Goal: Transaction & Acquisition: Purchase product/service

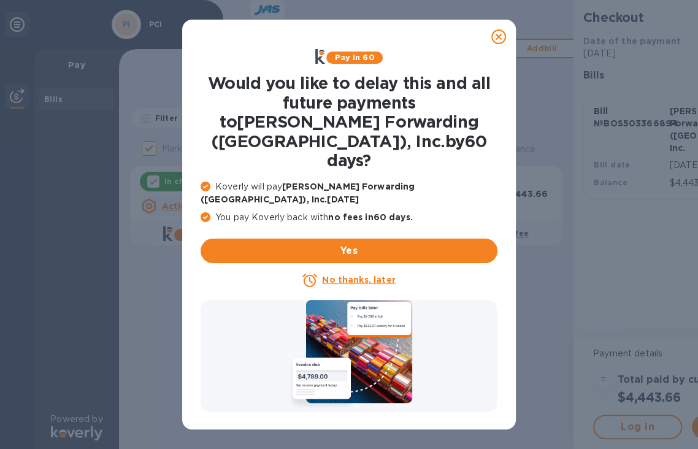
click at [337, 275] on u "No thanks, later" at bounding box center [358, 280] width 73 height 10
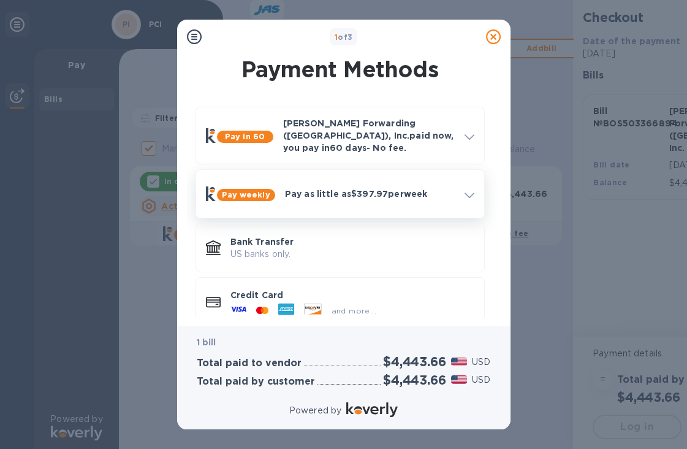
scroll to position [10, 0]
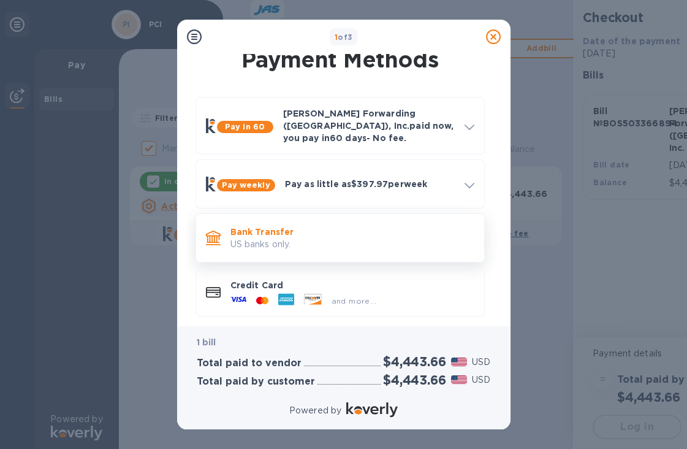
click at [311, 226] on p "Bank Transfer" at bounding box center [353, 232] width 244 height 12
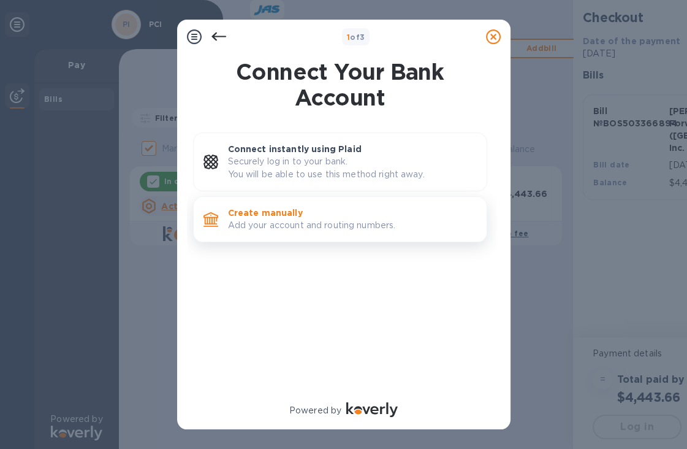
click at [324, 225] on p "Add your account and routing numbers." at bounding box center [352, 225] width 249 height 13
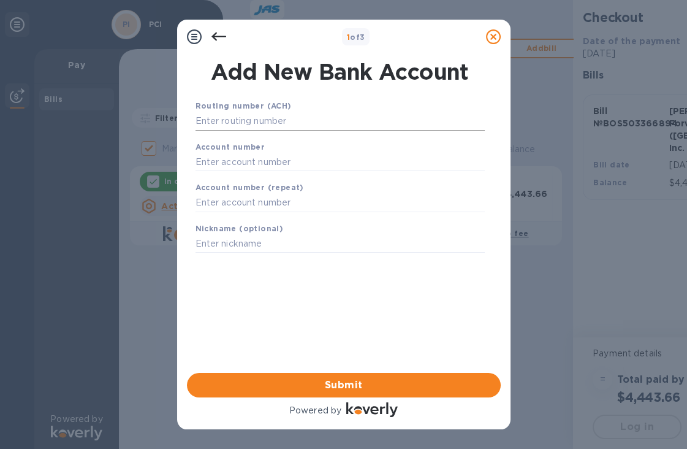
click at [296, 113] on input "text" at bounding box center [340, 121] width 289 height 18
paste input "011075150"
type input "011075150"
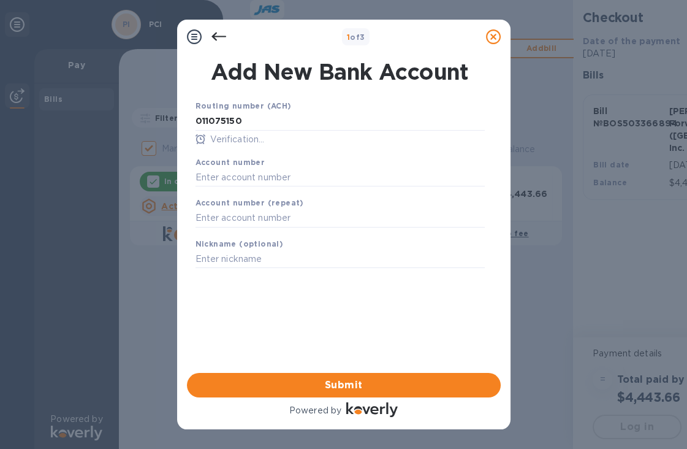
click at [255, 162] on b "Account number" at bounding box center [231, 162] width 70 height 9
click at [256, 177] on input "text" at bounding box center [340, 177] width 289 height 18
paste input "41000059208"
type input "41000059208"
click at [272, 218] on input "text" at bounding box center [340, 218] width 289 height 18
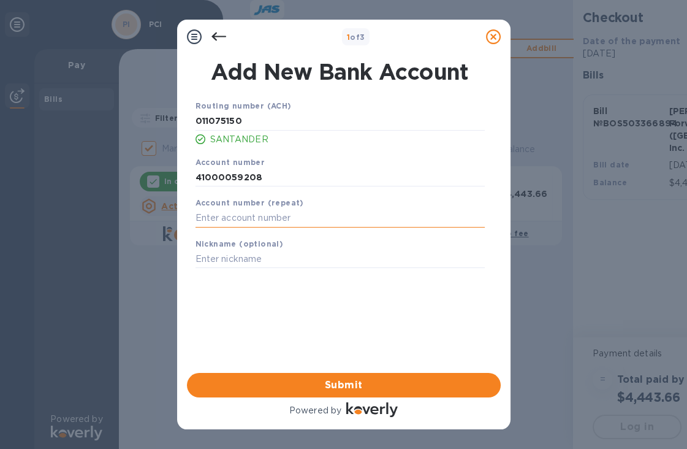
paste input "41000059208"
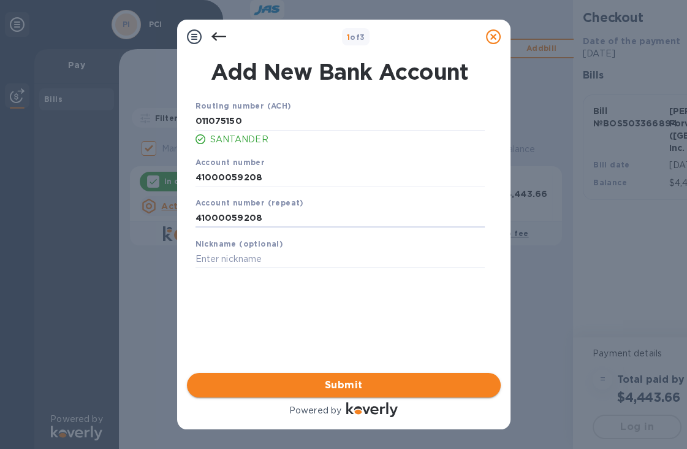
type input "41000059208"
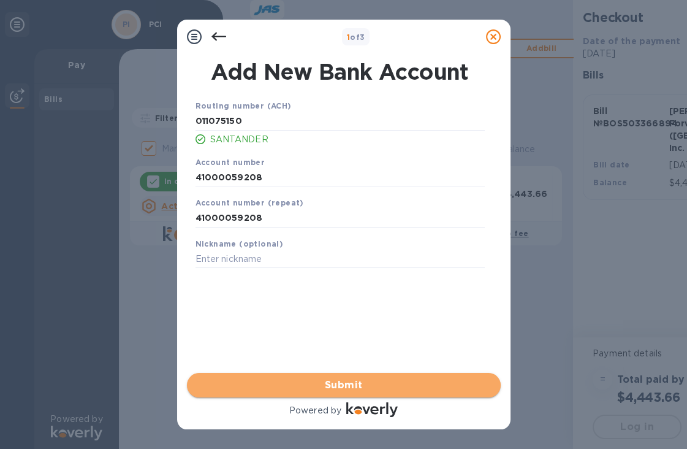
click at [339, 386] on span "Submit" at bounding box center [344, 385] width 294 height 15
